Goal: Task Accomplishment & Management: Manage account settings

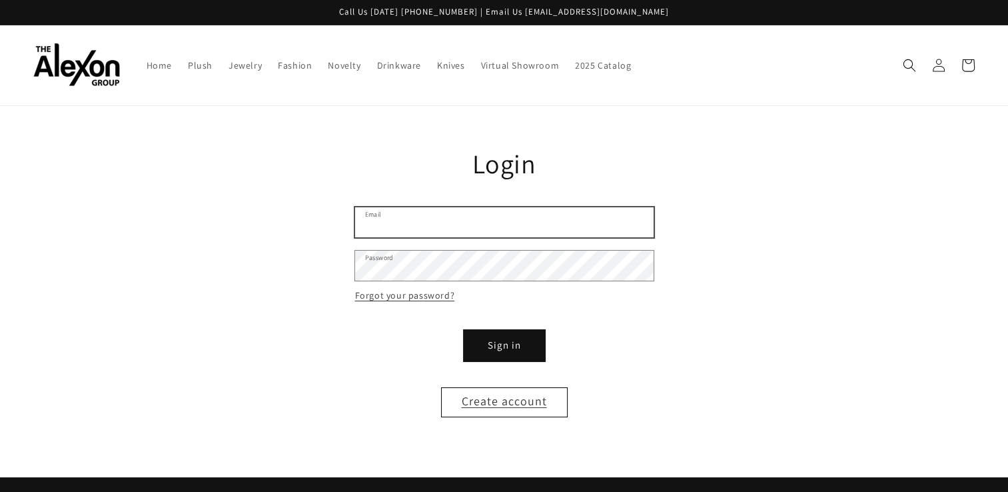
type input "**********"
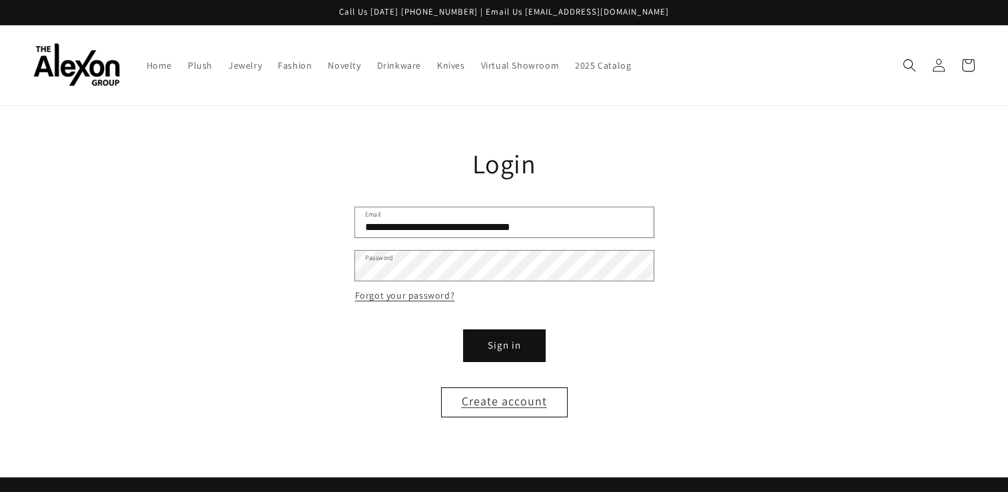
click at [508, 330] on button "Sign in" at bounding box center [504, 345] width 80 height 30
click at [489, 330] on button "Sign in" at bounding box center [504, 345] width 80 height 30
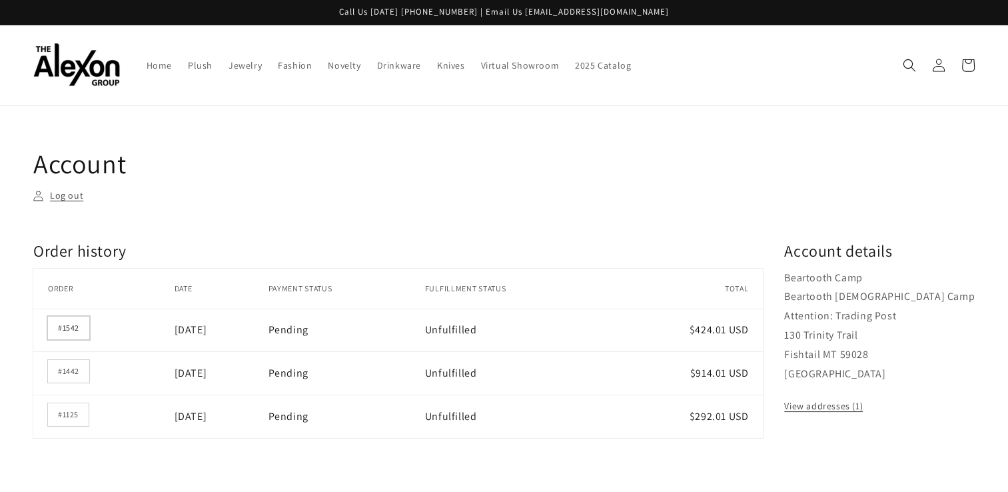
click at [67, 318] on link "#1542" at bounding box center [68, 327] width 41 height 23
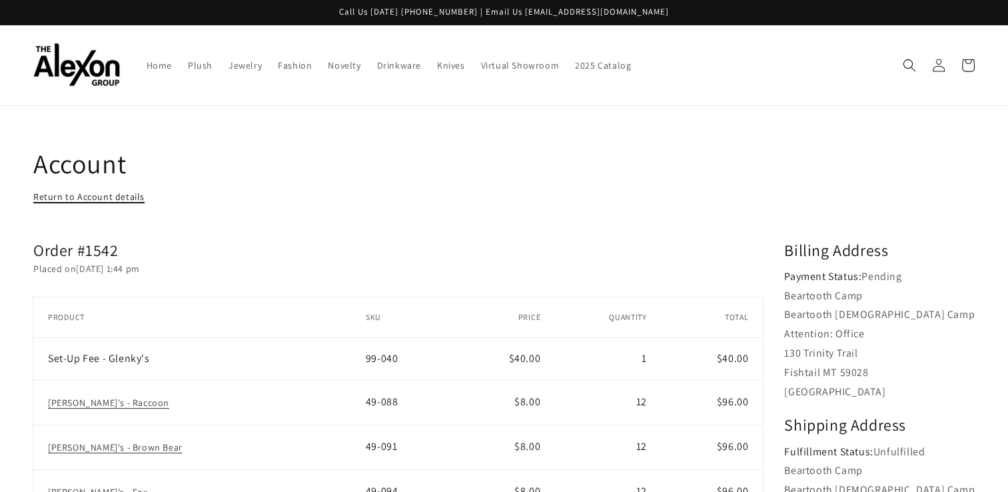
click at [134, 189] on link "Return to Account details" at bounding box center [88, 197] width 111 height 17
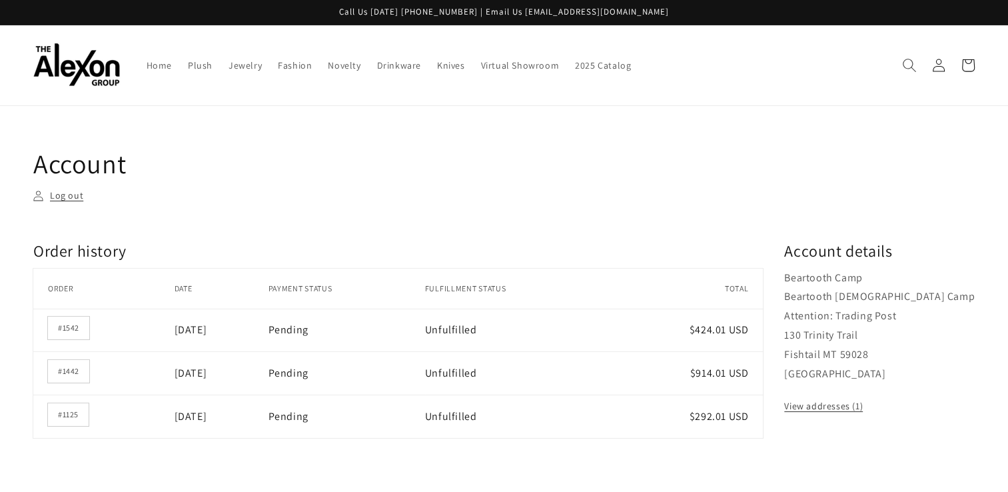
click at [907, 61] on use "Search" at bounding box center [909, 65] width 13 height 13
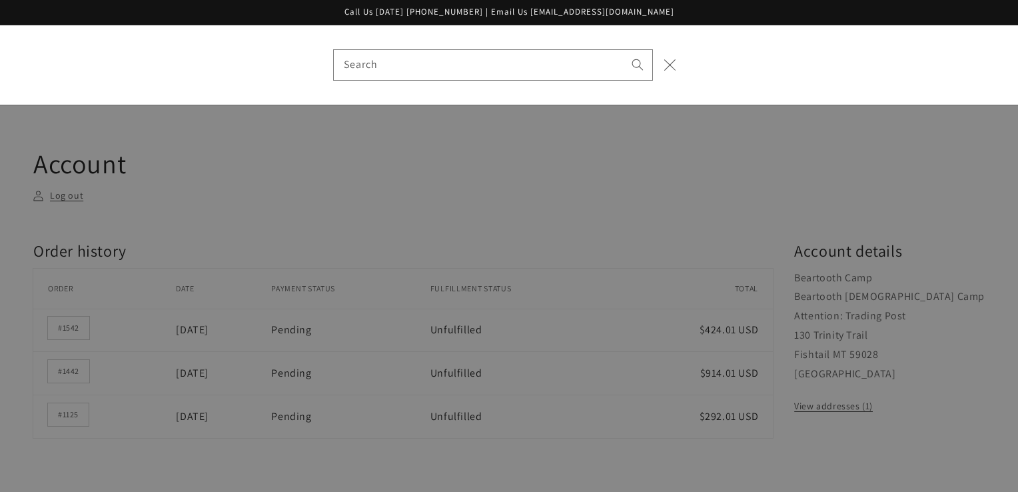
click at [674, 59] on icon "Close" at bounding box center [670, 65] width 12 height 12
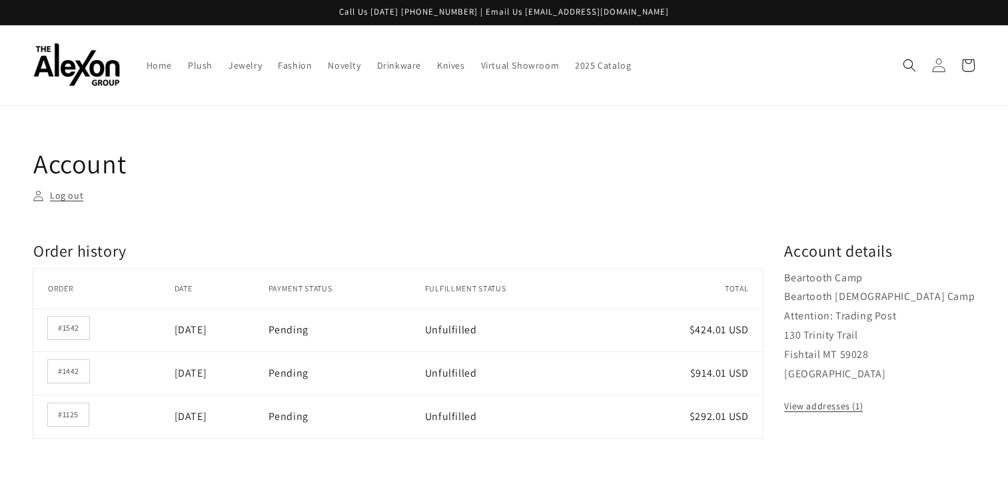
click at [943, 58] on icon at bounding box center [938, 65] width 14 height 14
click at [938, 60] on icon at bounding box center [938, 65] width 14 height 14
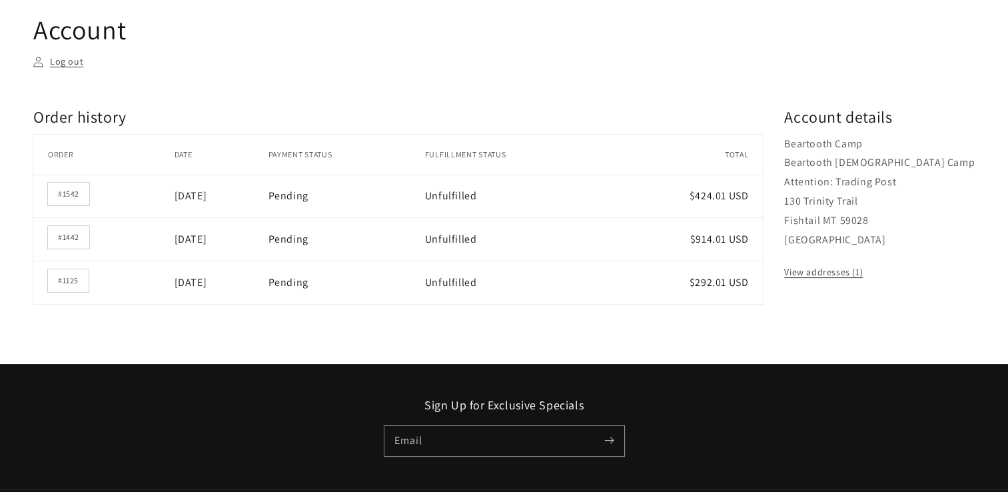
scroll to position [235, 0]
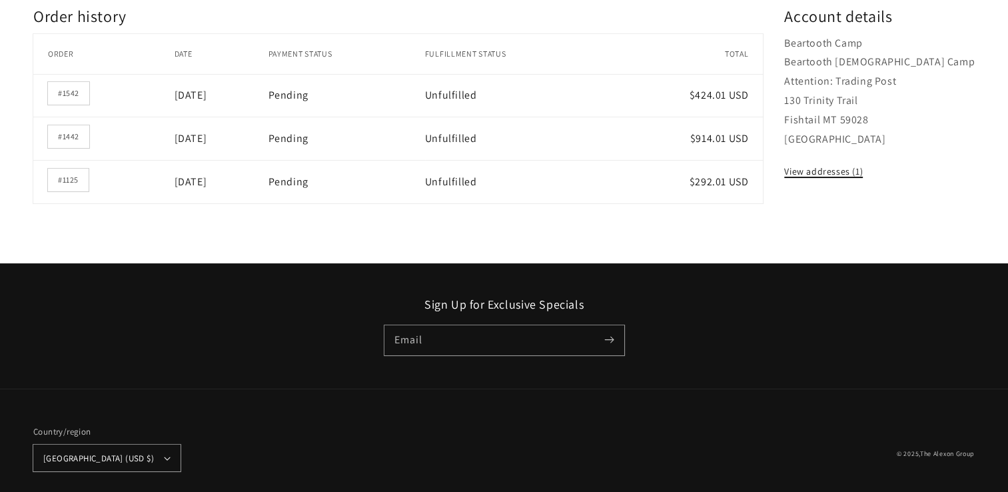
click at [863, 163] on link "View addresses (1)" at bounding box center [823, 171] width 79 height 17
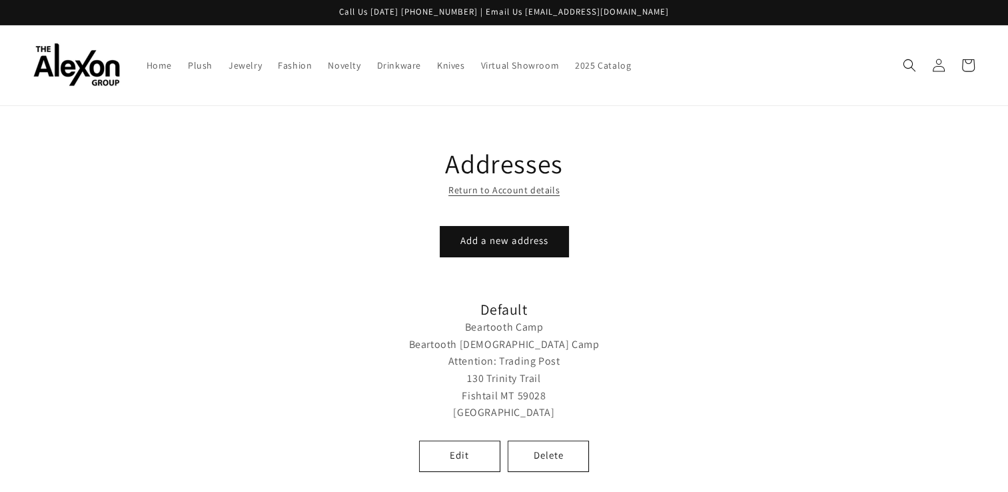
click at [65, 62] on img at bounding box center [76, 64] width 87 height 43
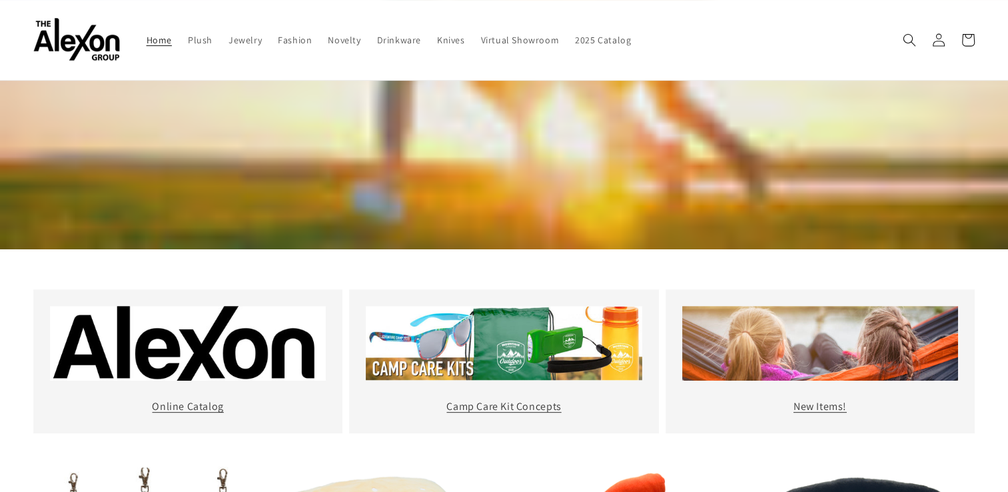
scroll to position [333, 0]
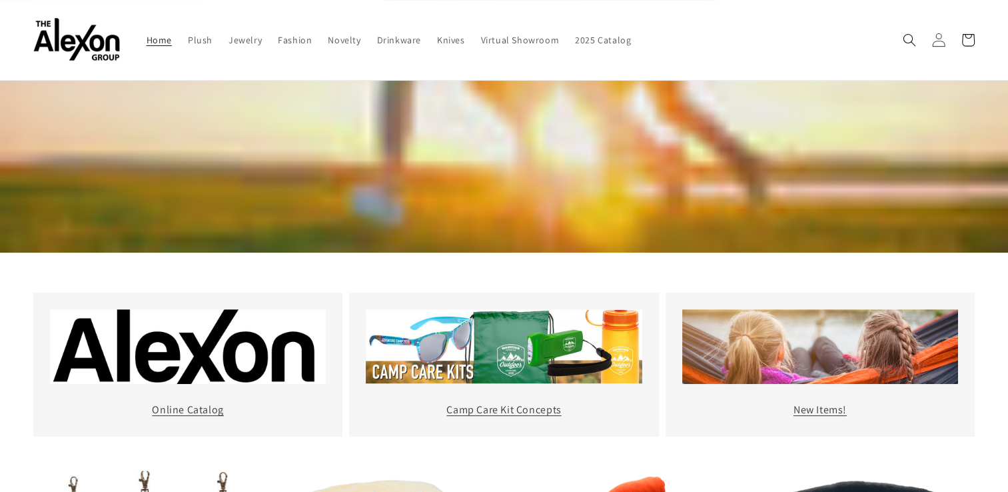
click at [936, 33] on icon at bounding box center [938, 39] width 13 height 13
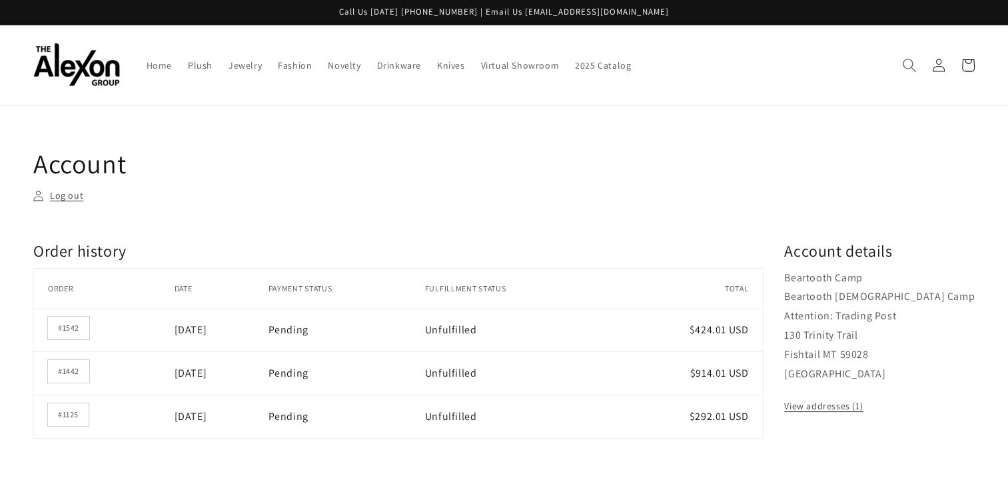
click at [911, 65] on icon "Search" at bounding box center [909, 65] width 14 height 14
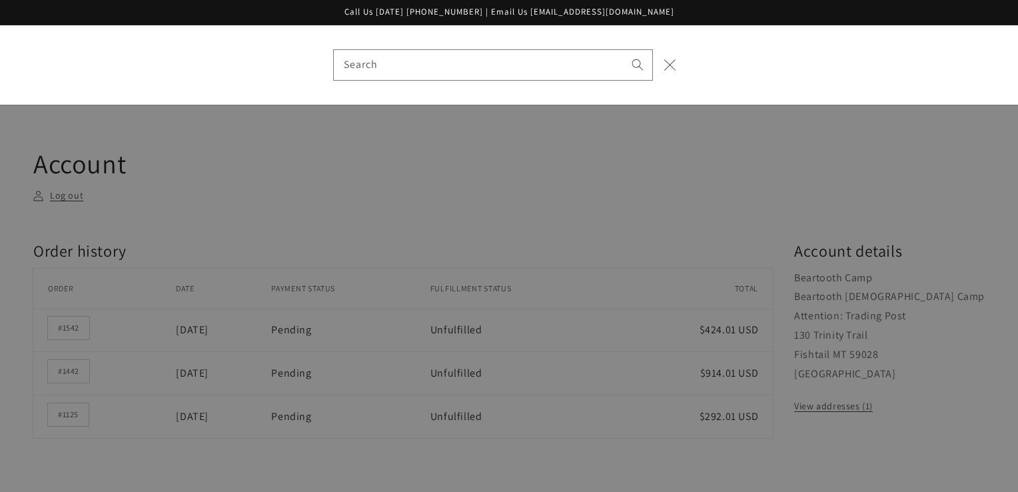
click at [674, 65] on button "Close" at bounding box center [670, 64] width 29 height 29
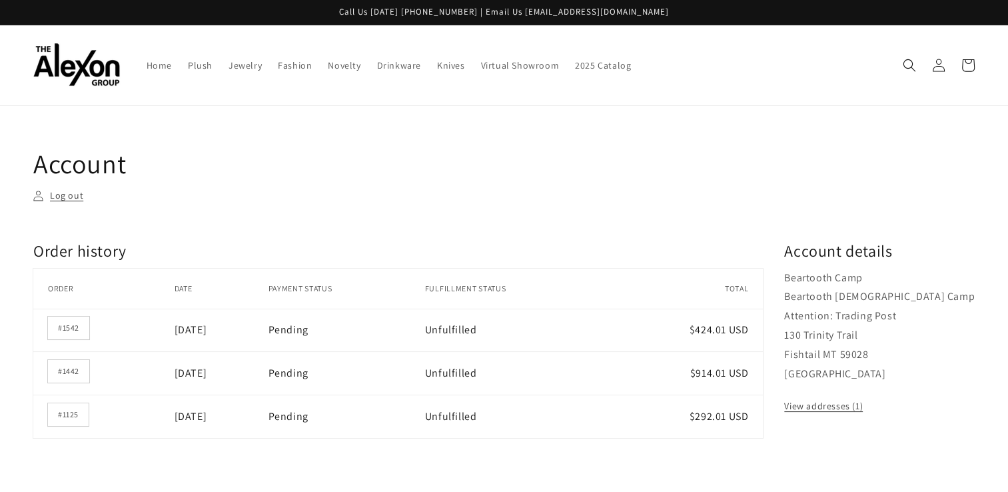
click at [622, 146] on h1 "Account" at bounding box center [503, 163] width 941 height 35
click at [356, 146] on h1 "Account" at bounding box center [503, 163] width 941 height 35
click at [636, 146] on h1 "Account" at bounding box center [503, 163] width 941 height 35
